Goal: Task Accomplishment & Management: Use online tool/utility

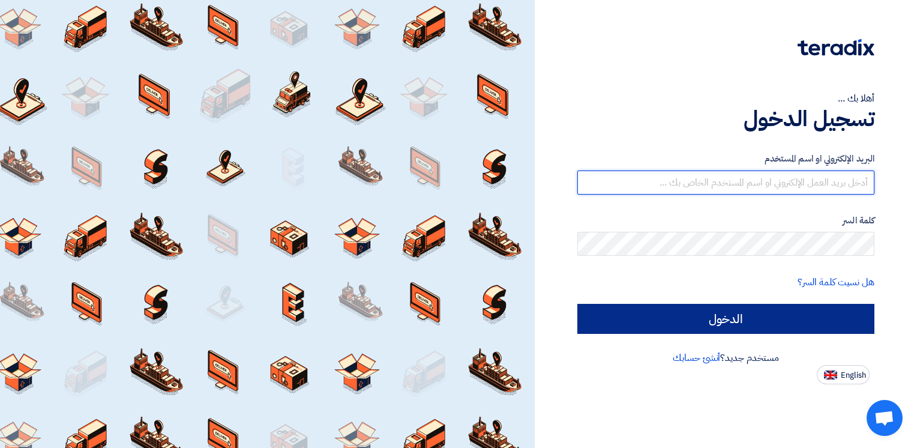
type input "[EMAIL_ADDRESS][DOMAIN_NAME]"
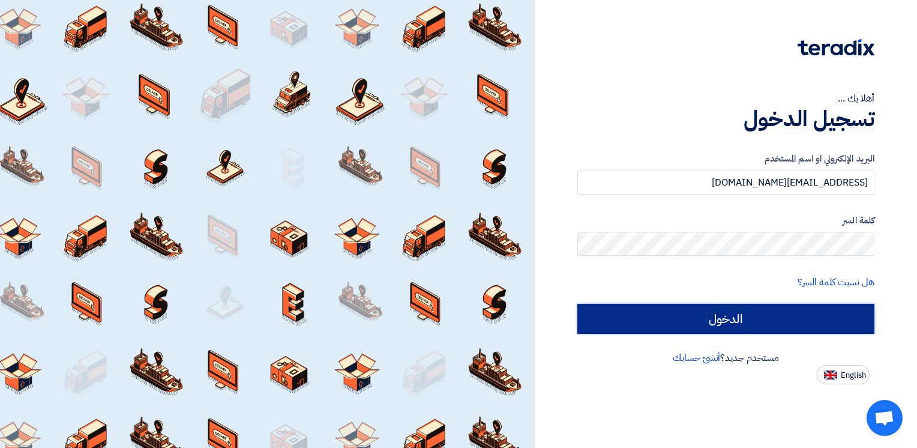
click at [713, 315] on input "الدخول" at bounding box center [725, 319] width 297 height 30
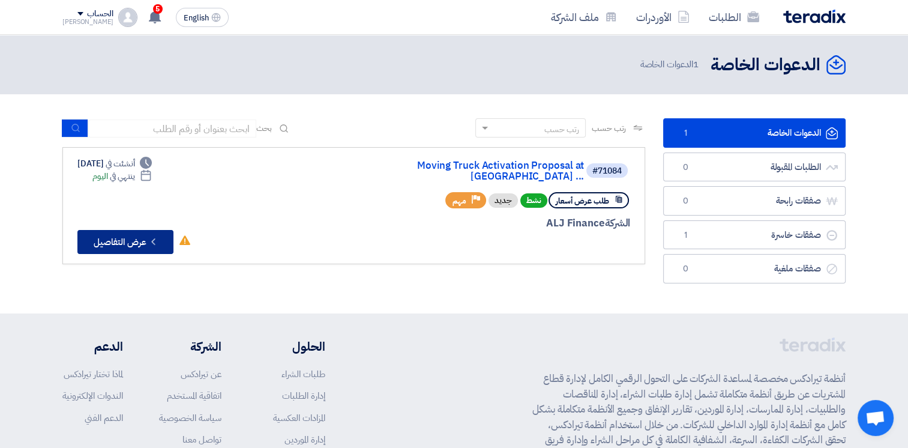
click at [116, 230] on button "Check details عرض التفاصيل" at bounding box center [125, 242] width 96 height 24
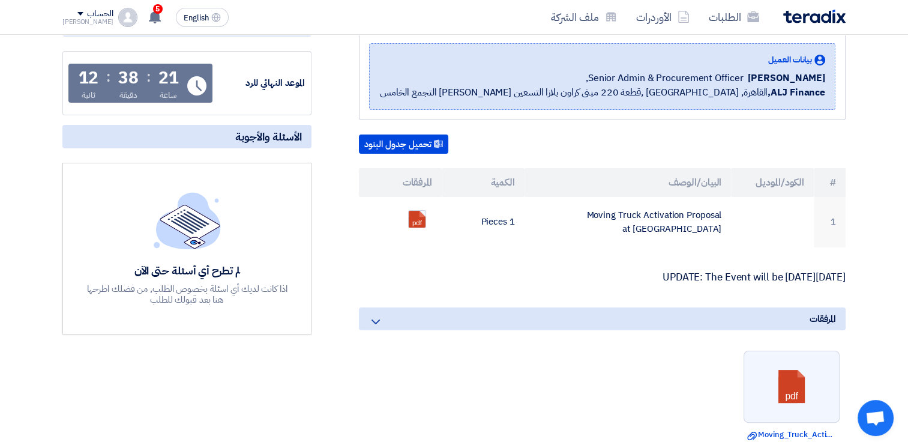
scroll to position [191, 0]
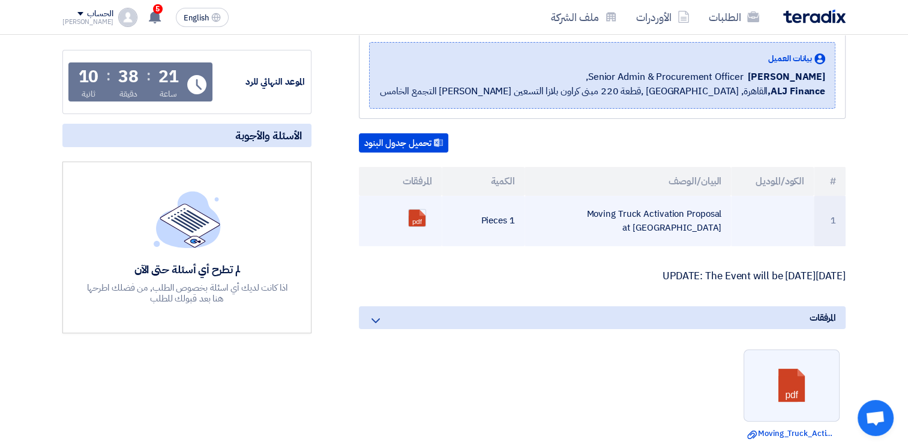
click at [537, 217] on td "Moving Truck Activation Proposal at [GEOGRAPHIC_DATA]" at bounding box center [628, 221] width 207 height 50
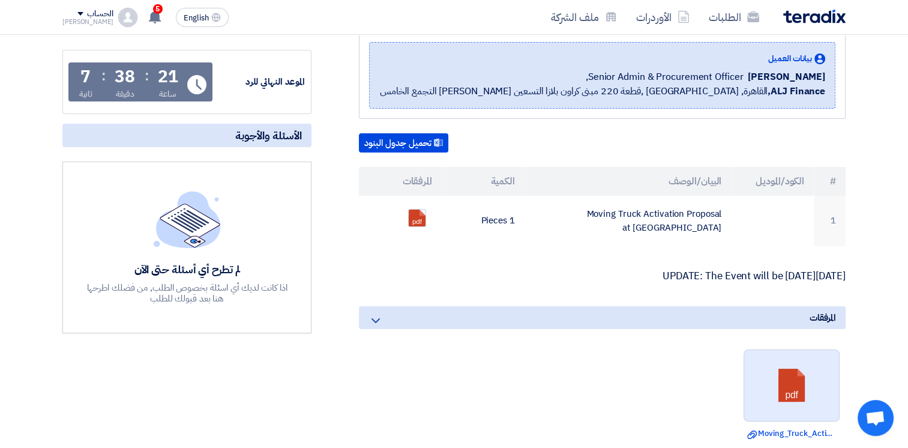
click at [754, 370] on link at bounding box center [792, 386] width 96 height 72
